Goal: Task Accomplishment & Management: Use online tool/utility

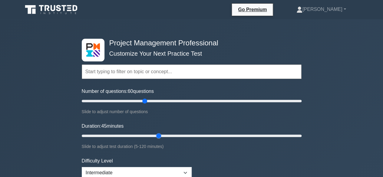
drag, startPoint x: 92, startPoint y: 135, endPoint x: 156, endPoint y: 148, distance: 65.2
click at [156, 140] on input "Duration: 45 minutes" at bounding box center [192, 135] width 220 height 7
drag, startPoint x: 159, startPoint y: 136, endPoint x: 185, endPoint y: 143, distance: 26.9
type input "60"
click at [185, 140] on input "Duration: 60 minutes" at bounding box center [192, 135] width 220 height 7
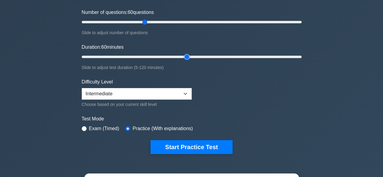
scroll to position [91, 0]
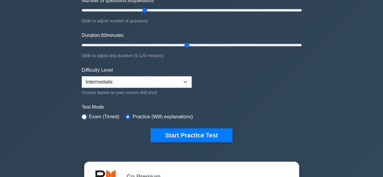
click at [83, 116] on input "radio" at bounding box center [84, 116] width 5 height 5
radio input "true"
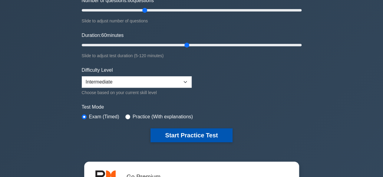
click at [195, 136] on button "Start Practice Test" at bounding box center [192, 135] width 82 height 14
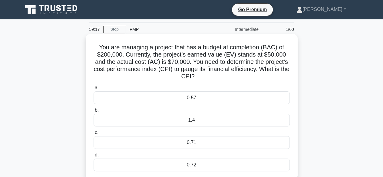
click at [184, 148] on div "0.71" at bounding box center [192, 142] width 196 height 13
click at [94, 135] on input "c. 0.71" at bounding box center [94, 133] width 0 height 4
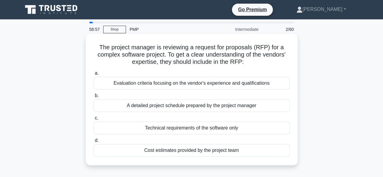
click at [177, 87] on div "Evaluation criteria focusing on the vendor's experience and qualifications" at bounding box center [192, 83] width 196 height 13
click at [94, 75] on input "a. Evaluation criteria focusing on the vendor's experience and qualifications" at bounding box center [94, 73] width 0 height 4
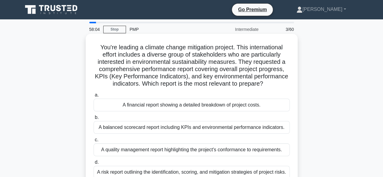
scroll to position [30, 0]
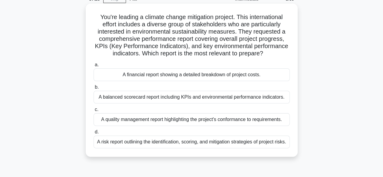
click at [184, 101] on div "A balanced scorecard report including KPIs and environmental performance indica…" at bounding box center [192, 97] width 196 height 13
click at [94, 89] on input "b. A balanced scorecard report including KPIs and environmental performance ind…" at bounding box center [94, 87] width 0 height 4
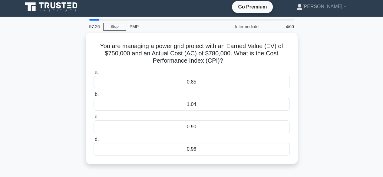
scroll to position [0, 0]
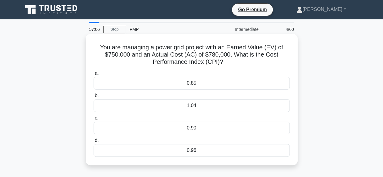
click at [141, 151] on div "0.96" at bounding box center [192, 150] width 196 height 13
click at [94, 143] on input "d. 0.96" at bounding box center [94, 141] width 0 height 4
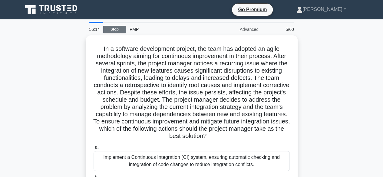
click at [113, 27] on link "Stop" at bounding box center [114, 30] width 23 height 8
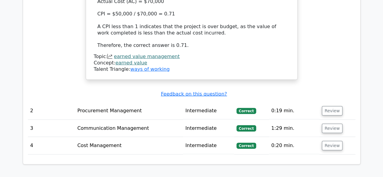
scroll to position [697, 0]
